Goal: Find specific page/section: Find specific page/section

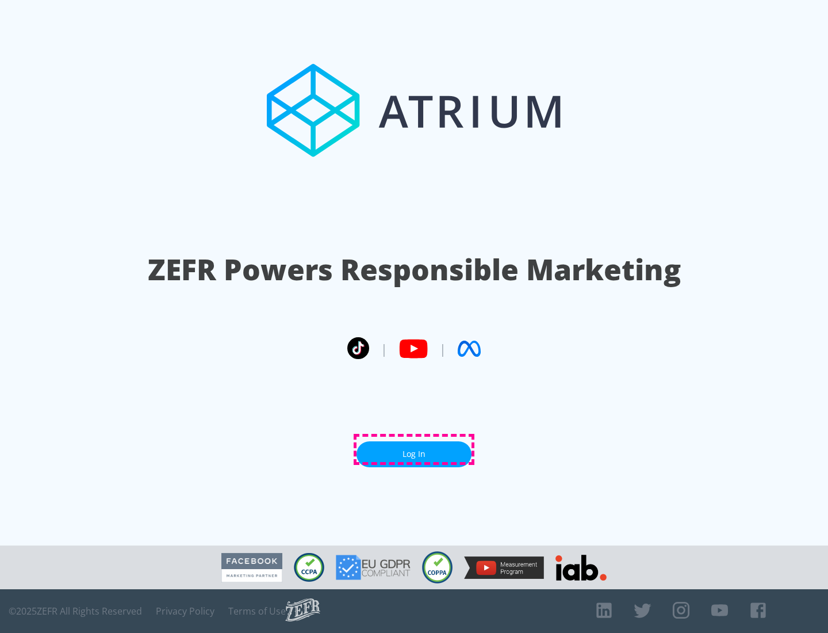
click at [414, 449] on link "Log In" at bounding box center [414, 454] width 115 height 26
